Goal: Task Accomplishment & Management: Manage account settings

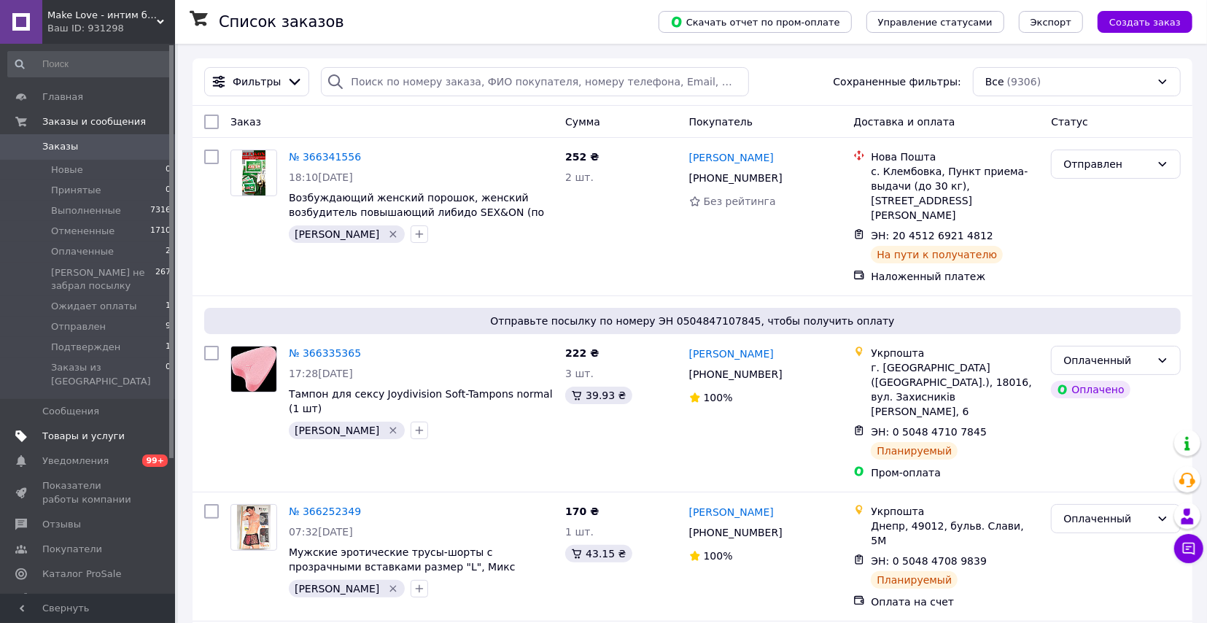
click at [94, 430] on span "Товары и услуги" at bounding box center [83, 436] width 82 height 13
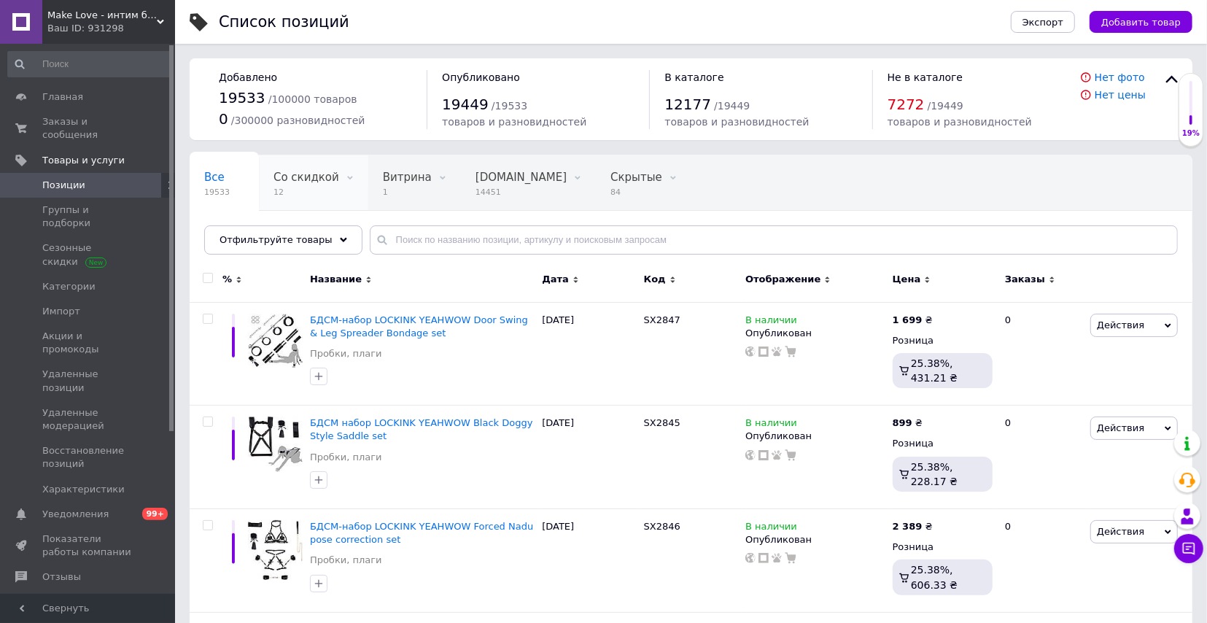
click at [292, 188] on span "12" at bounding box center [306, 192] width 66 height 11
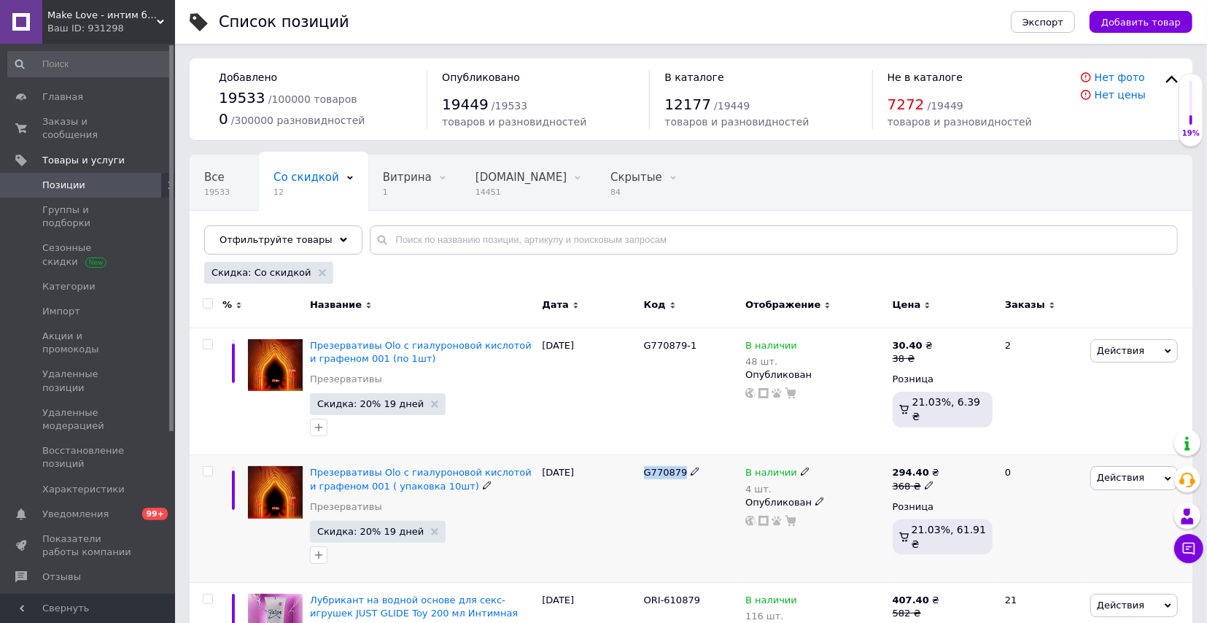
drag, startPoint x: 643, startPoint y: 470, endPoint x: 687, endPoint y: 473, distance: 43.8
click at [687, 473] on div "G770879" at bounding box center [690, 519] width 101 height 128
copy span "G770879"
click at [93, 17] on span "Make Love - интим бутик" at bounding box center [101, 15] width 109 height 13
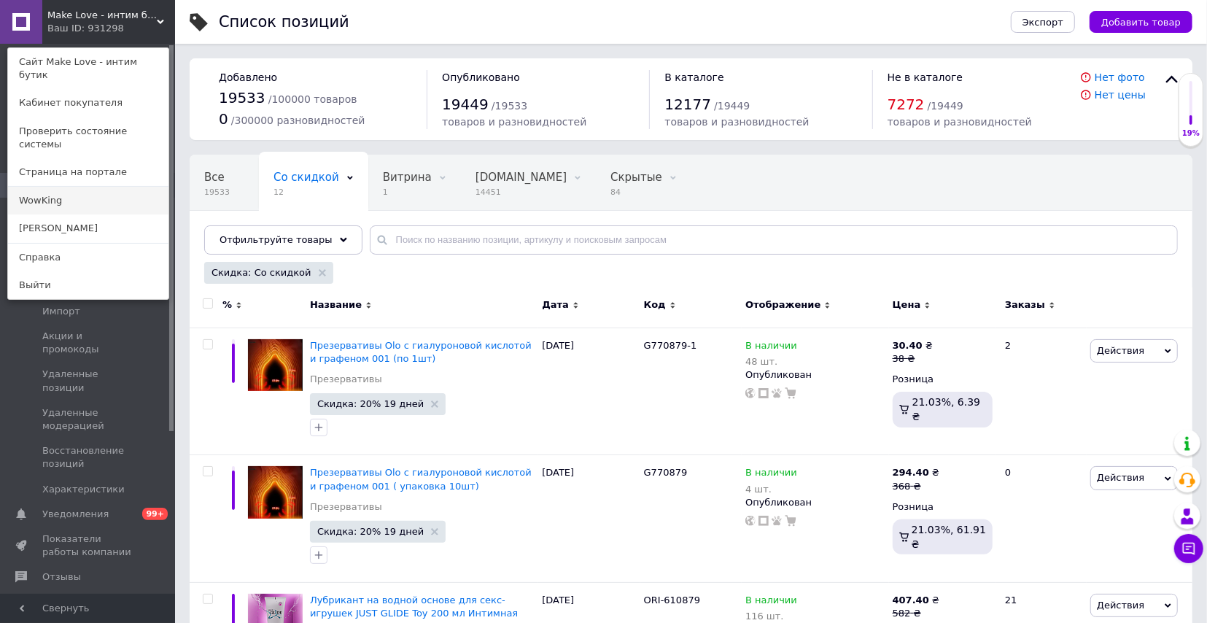
click at [93, 189] on link "WowKing" at bounding box center [88, 201] width 160 height 28
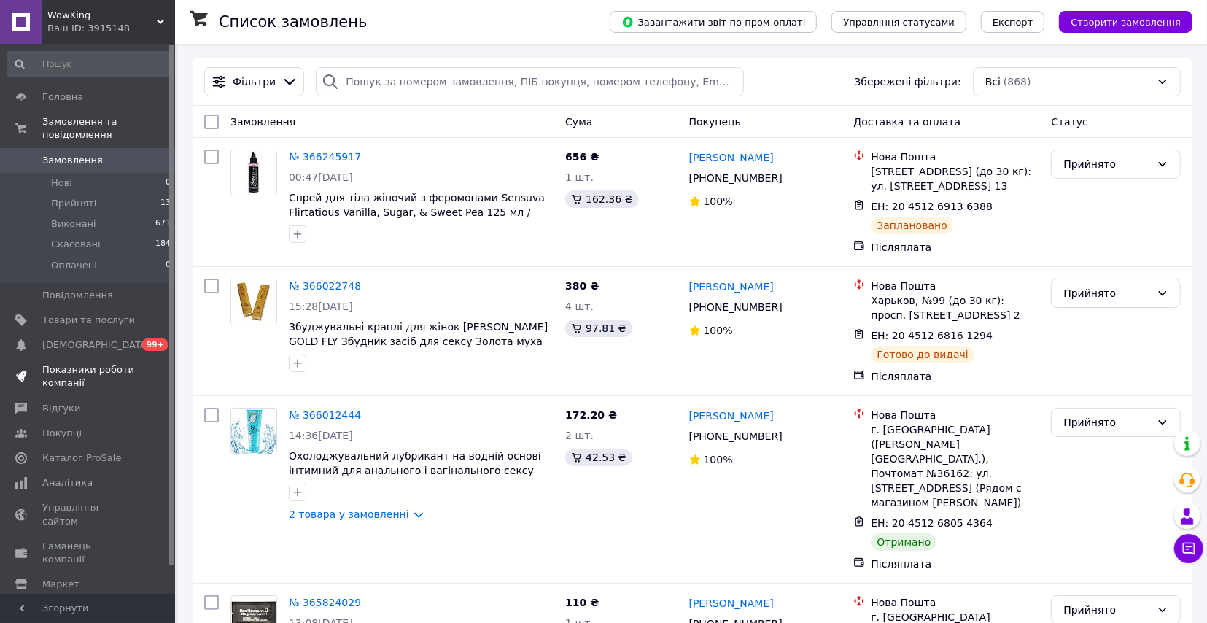
click at [85, 373] on span "Показники роботи компанії" at bounding box center [88, 376] width 93 height 26
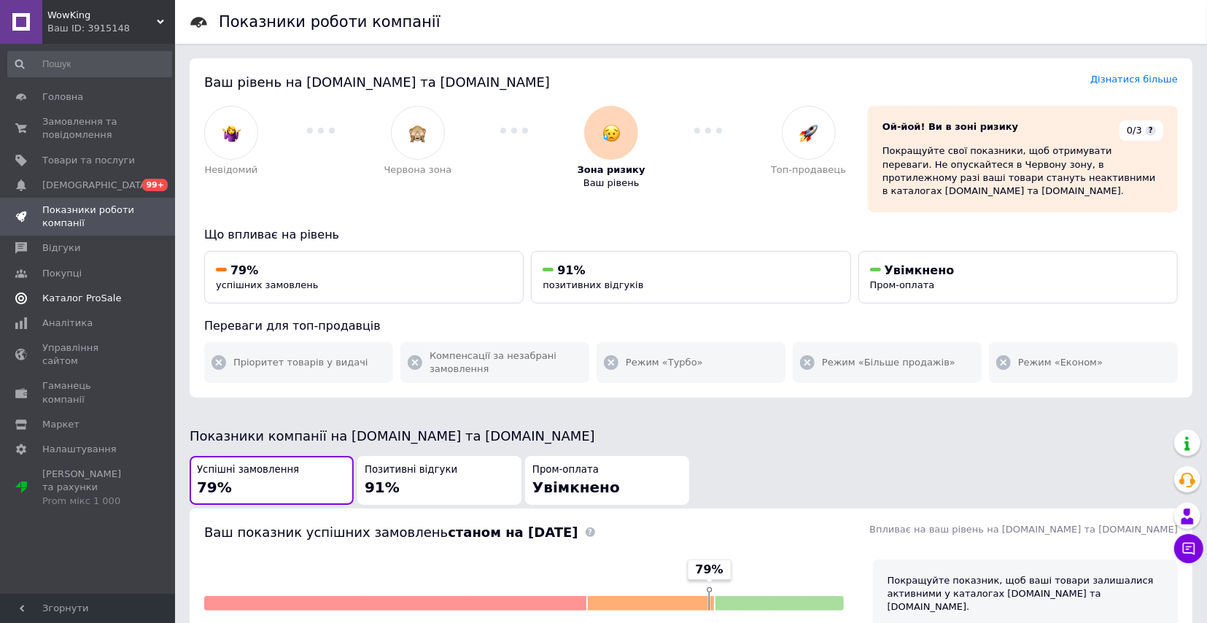
click at [65, 300] on link "Каталог ProSale" at bounding box center [89, 298] width 179 height 25
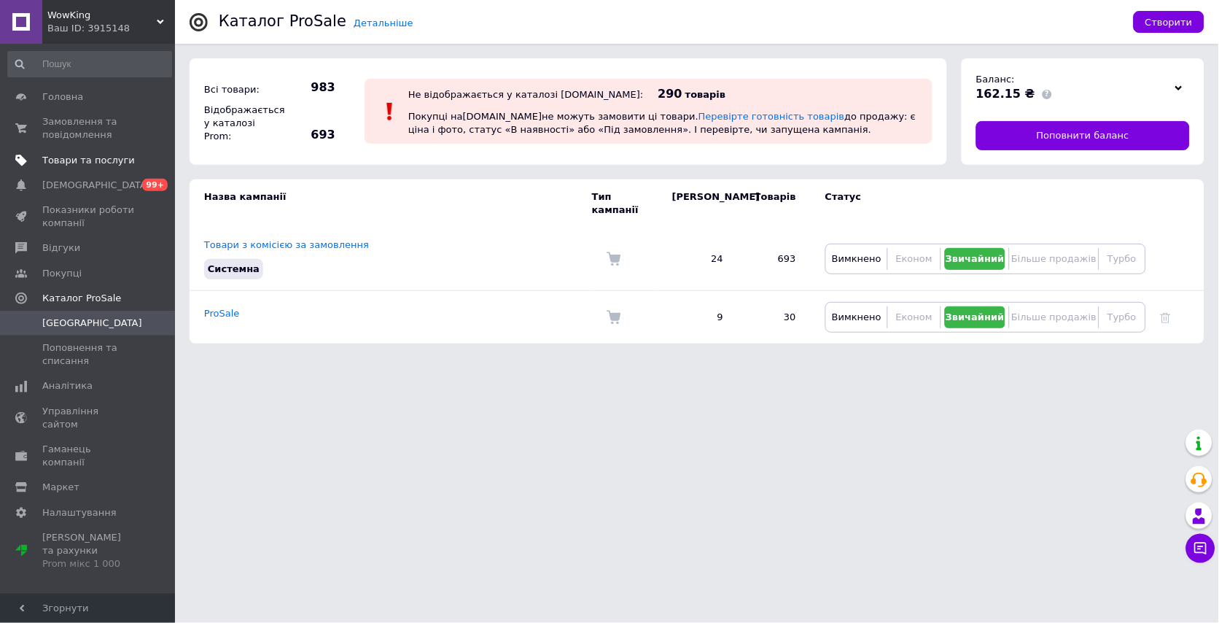
click at [65, 166] on link "Товари та послуги" at bounding box center [89, 160] width 179 height 25
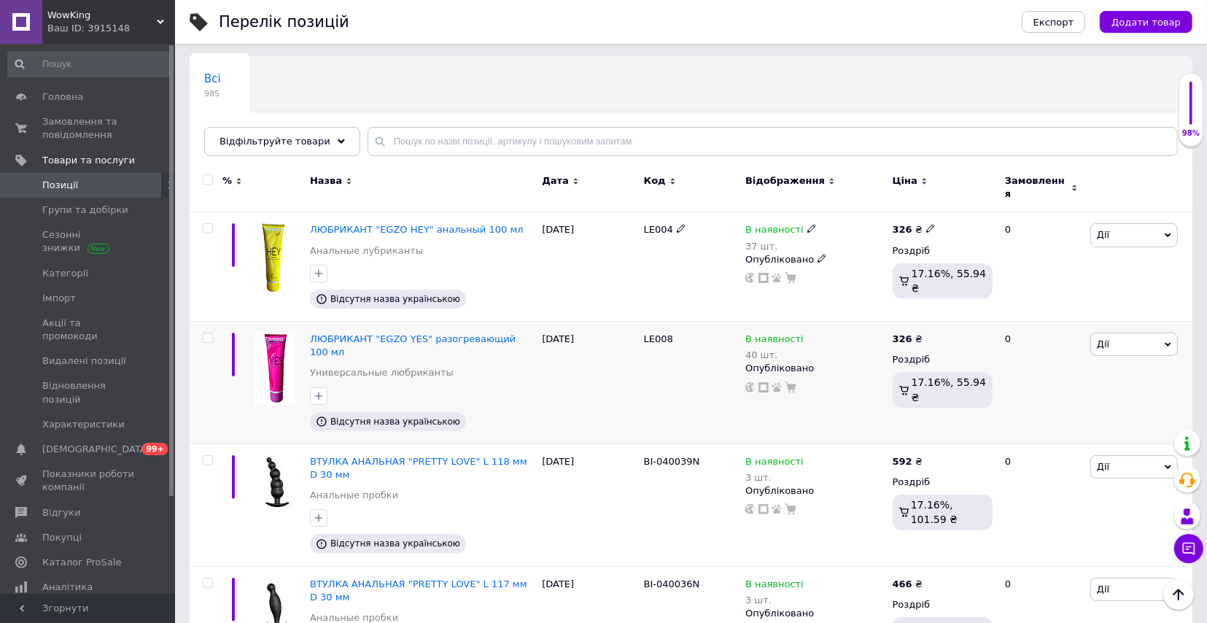
scroll to position [225, 0]
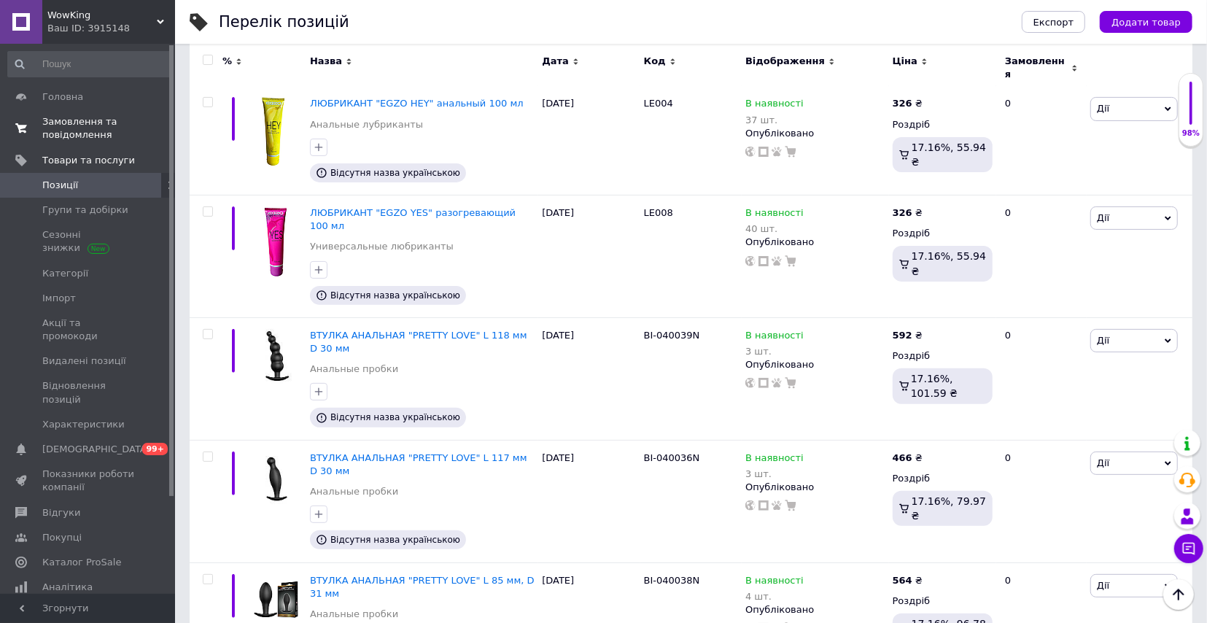
click at [89, 132] on span "Замовлення та повідомлення" at bounding box center [88, 128] width 93 height 26
